Goal: Check status: Check status

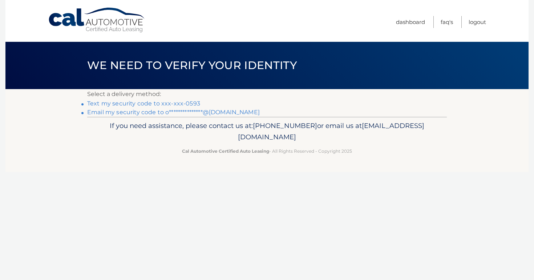
click at [168, 103] on link "Text my security code to xxx-xxx-0593" at bounding box center [143, 103] width 113 height 7
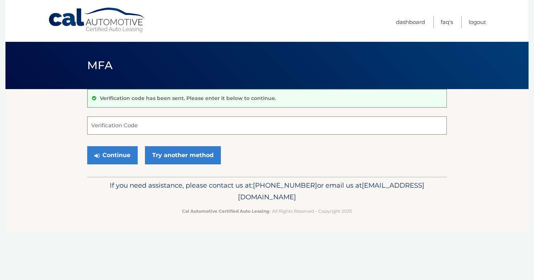
click at [161, 123] on input "Verification Code" at bounding box center [267, 125] width 360 height 18
type input "236087"
click at [87, 146] on button "Continue" at bounding box center [112, 155] width 51 height 18
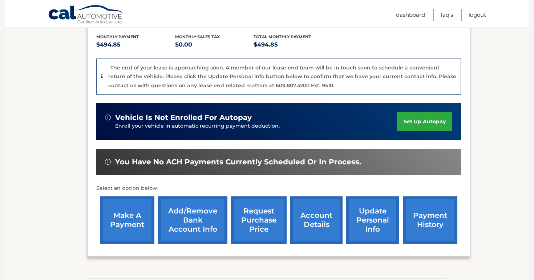
scroll to position [152, 0]
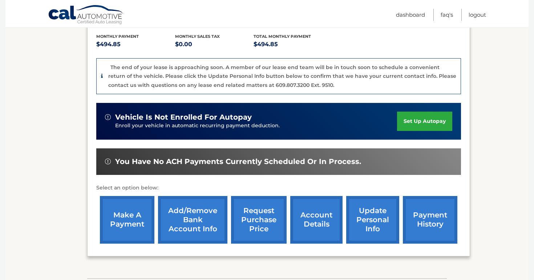
click at [315, 231] on link "account details" at bounding box center [317, 220] width 52 height 48
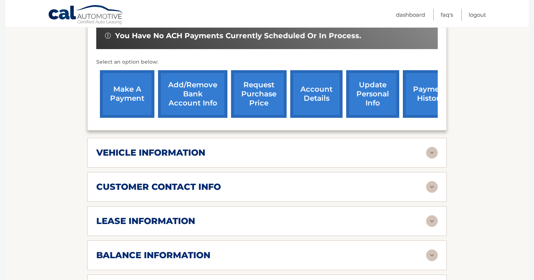
scroll to position [259, 0]
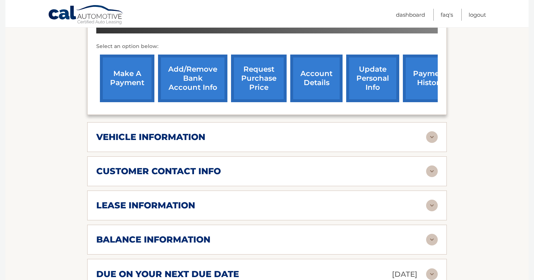
click at [328, 140] on div "vehicle information" at bounding box center [261, 137] width 330 height 11
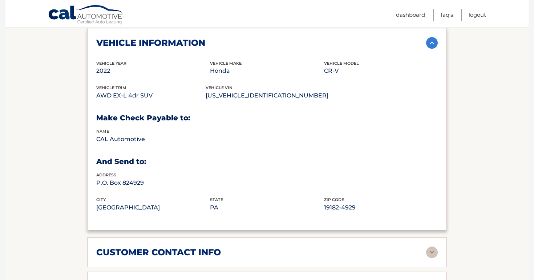
scroll to position [398, 0]
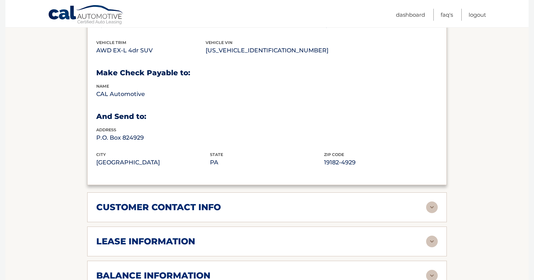
click at [314, 202] on div "customer contact info" at bounding box center [261, 207] width 330 height 11
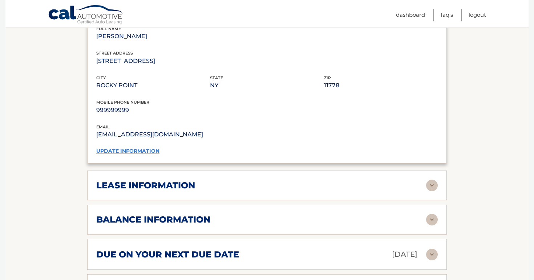
scroll to position [598, 0]
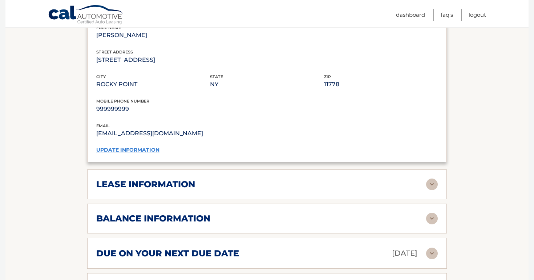
click at [234, 193] on div "lease information Contract Start Date [DATE] Term 39 Maturity Date [DATE] Start…" at bounding box center [267, 184] width 360 height 30
click at [240, 181] on div "lease information" at bounding box center [261, 184] width 330 height 11
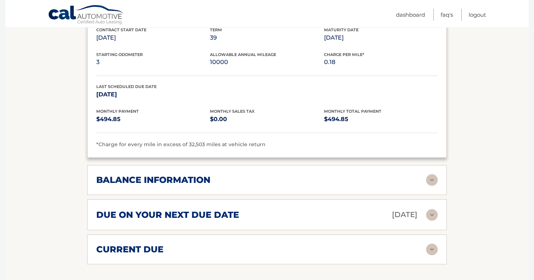
scroll to position [786, 0]
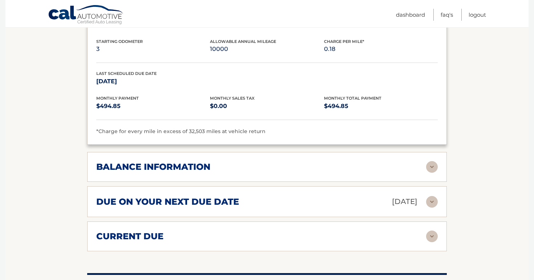
click at [217, 162] on div "balance information" at bounding box center [261, 166] width 330 height 11
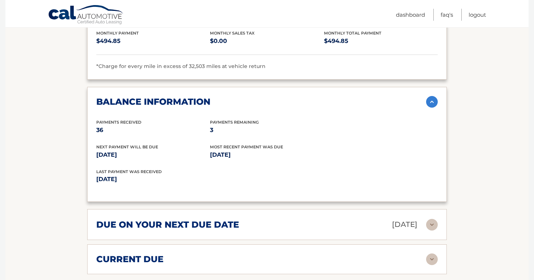
scroll to position [852, 0]
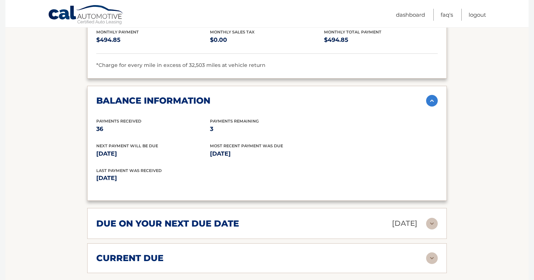
click at [199, 226] on div "due on your next due date [DATE]" at bounding box center [261, 223] width 330 height 13
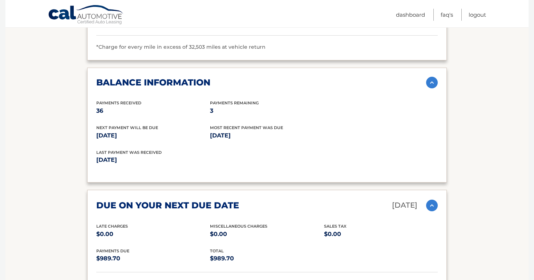
scroll to position [878, 0]
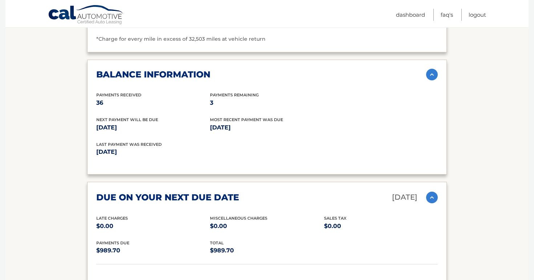
click at [208, 195] on h2 "due on your next due date" at bounding box center [167, 197] width 143 height 11
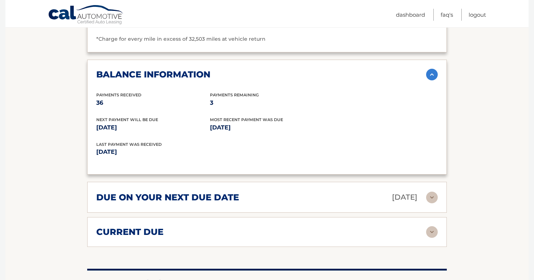
click at [198, 229] on div "current due" at bounding box center [261, 232] width 330 height 11
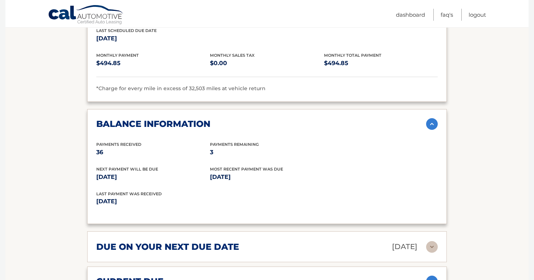
scroll to position [849, 0]
